Goal: Check status

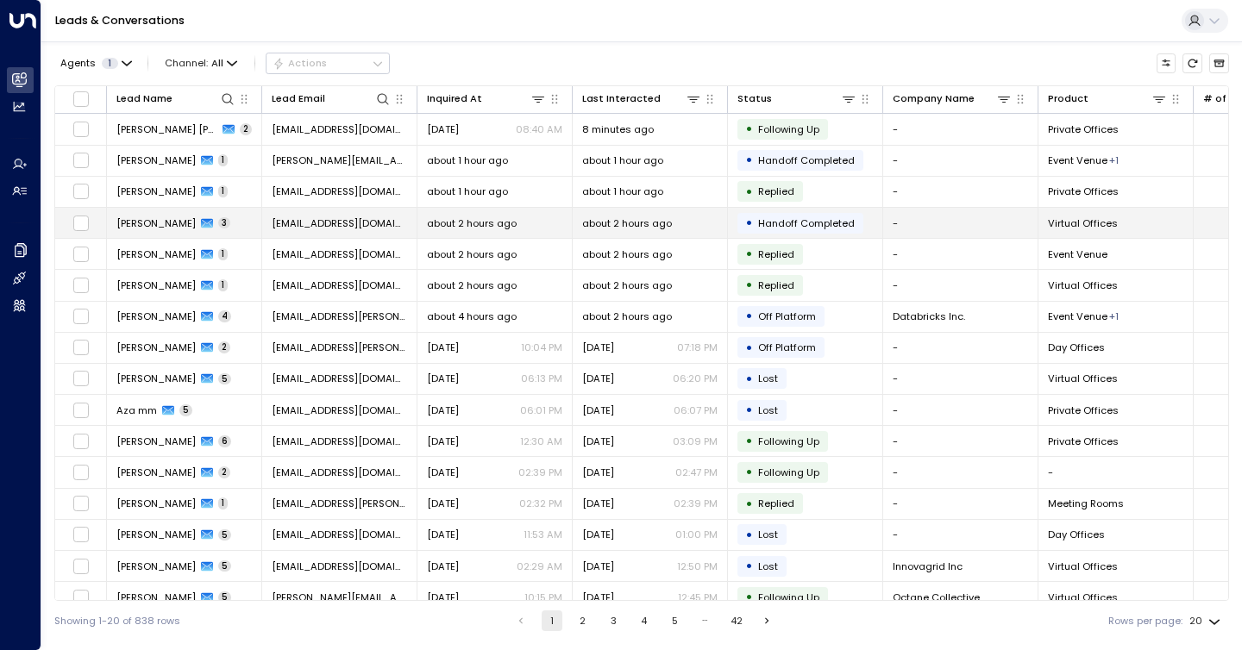
click at [824, 216] on span "Handoff Completed" at bounding box center [806, 223] width 97 height 14
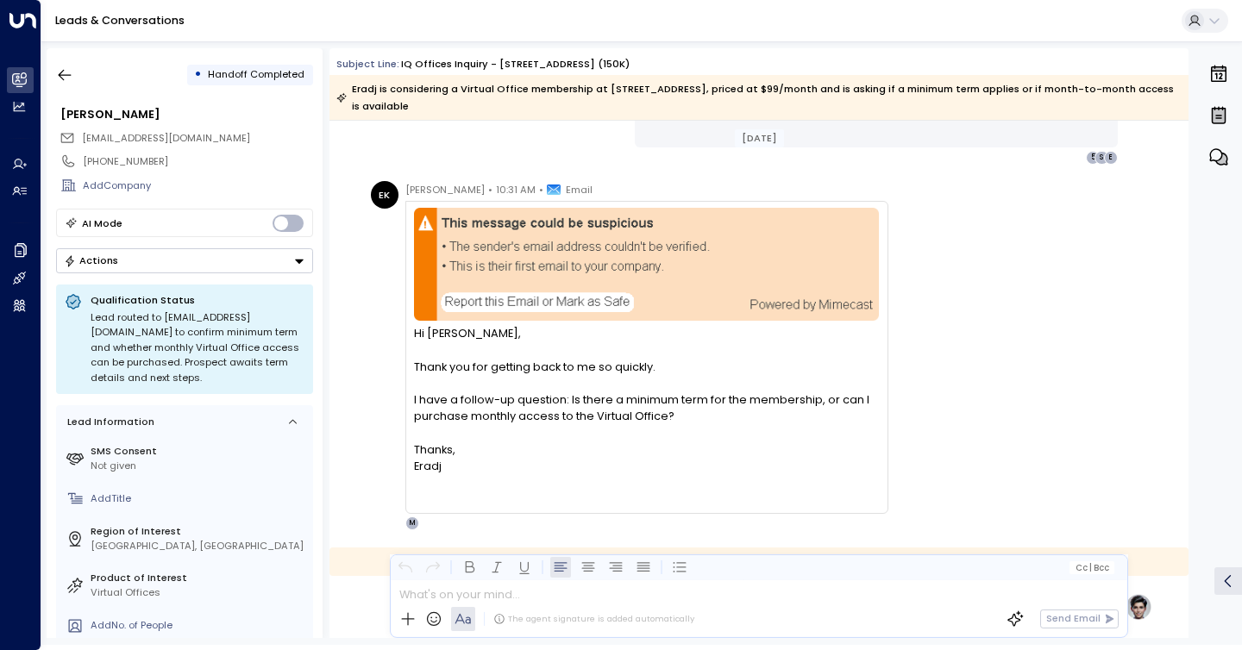
scroll to position [1771, 0]
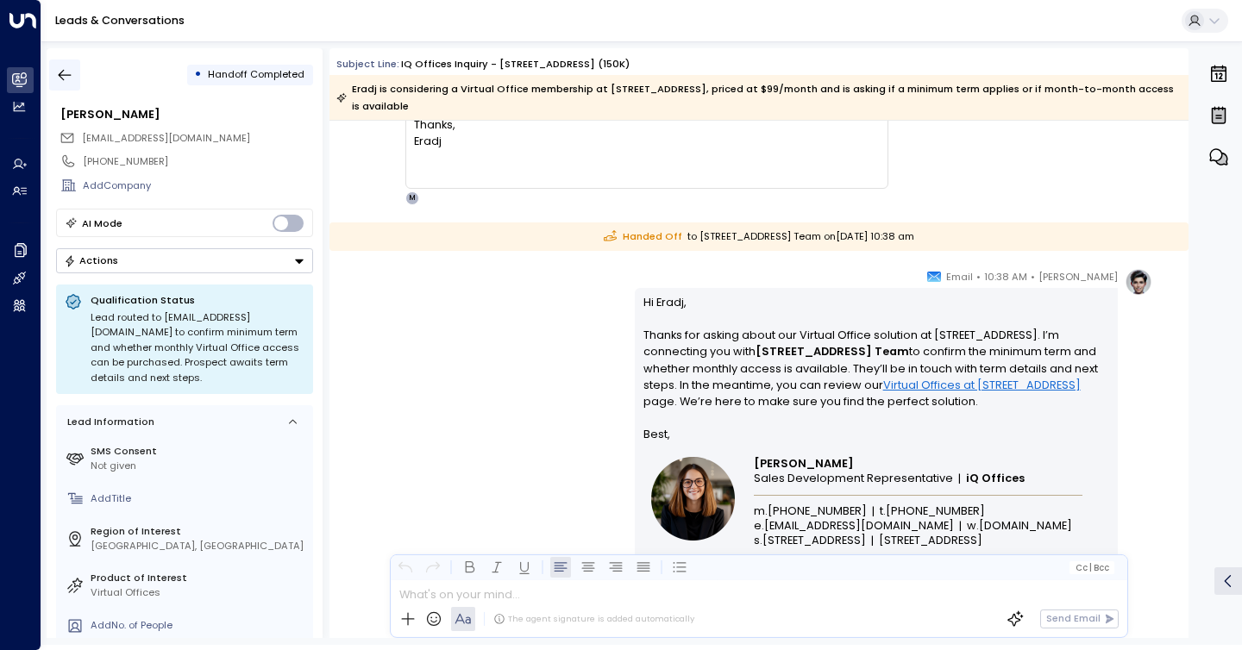
click at [67, 72] on icon "button" at bounding box center [64, 74] width 17 height 17
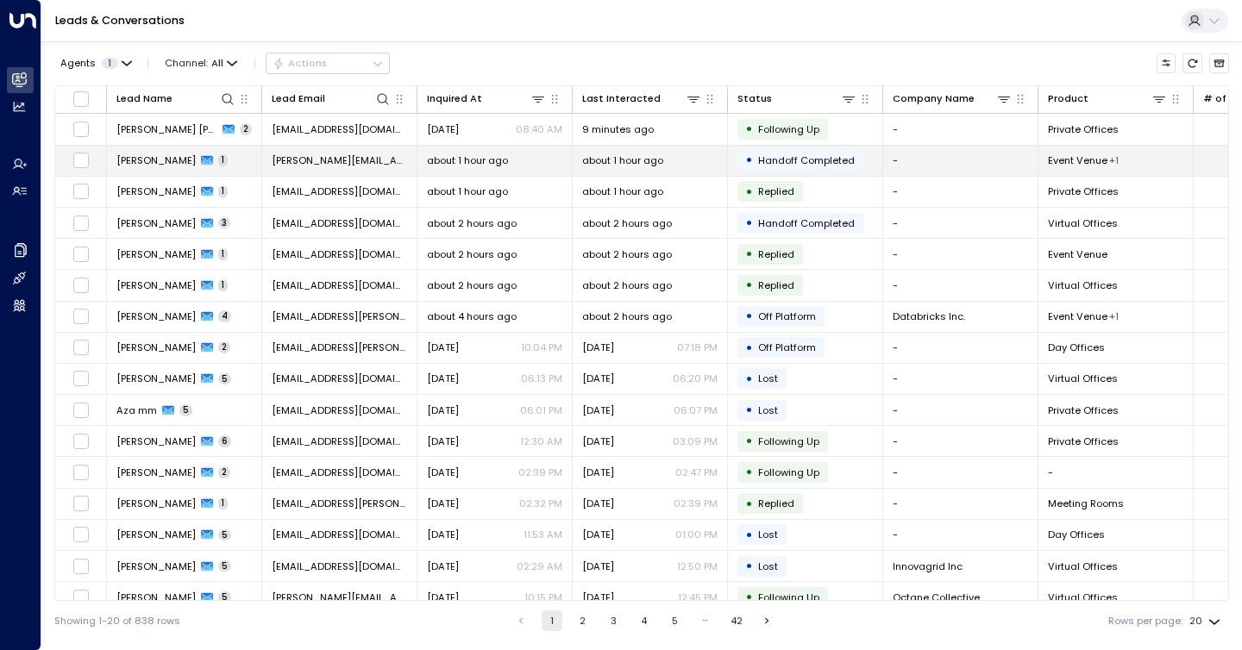
click at [695, 164] on div "about 1 hour ago" at bounding box center [649, 161] width 135 height 14
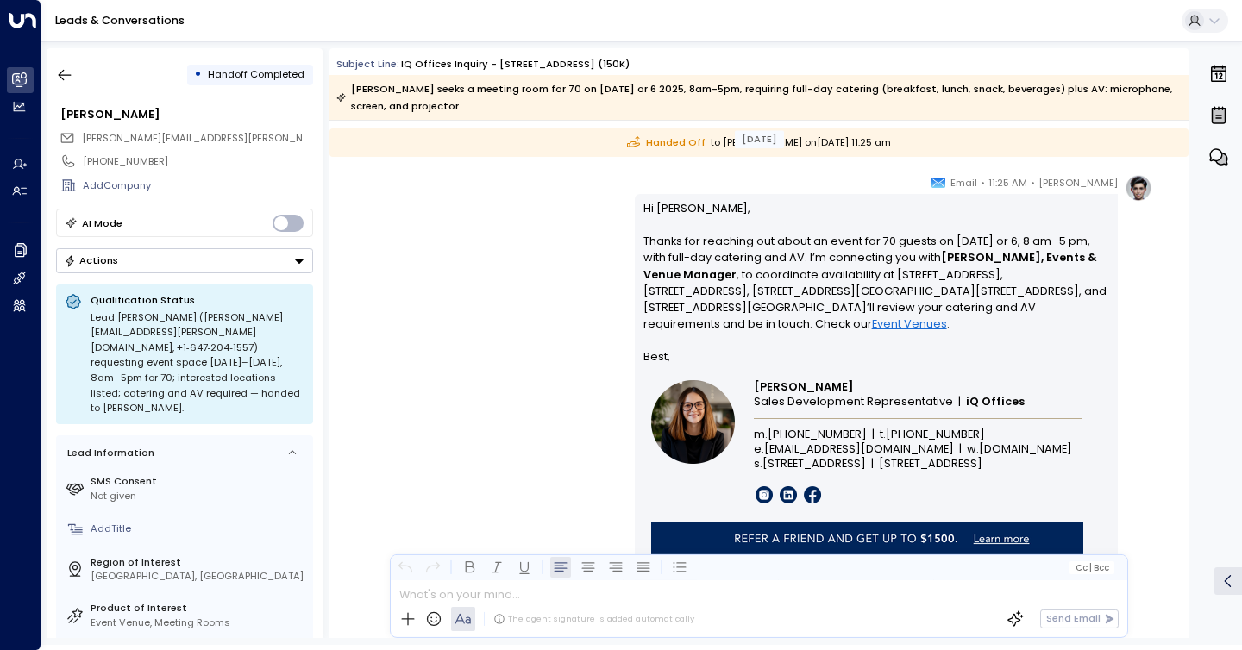
scroll to position [1031, 0]
